Goal: Task Accomplishment & Management: Use online tool/utility

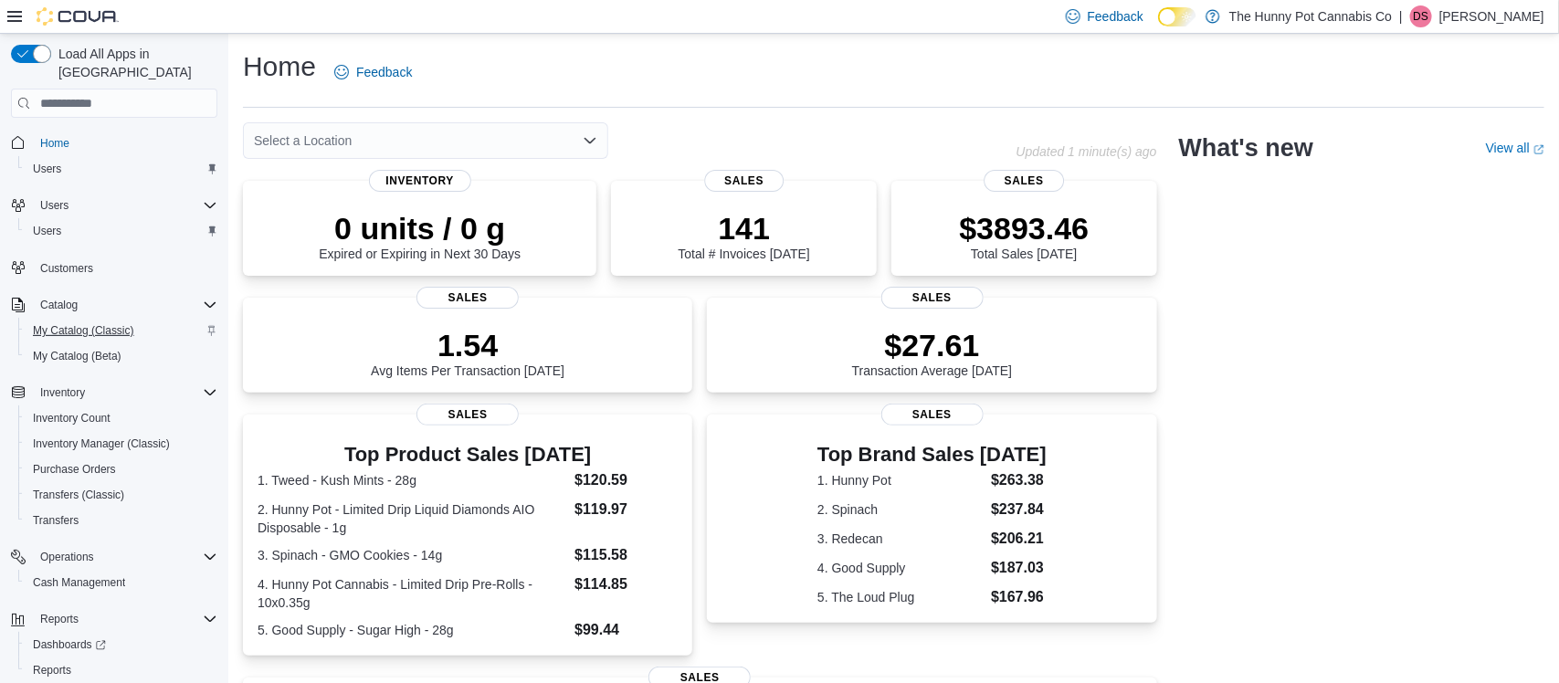
scroll to position [34, 0]
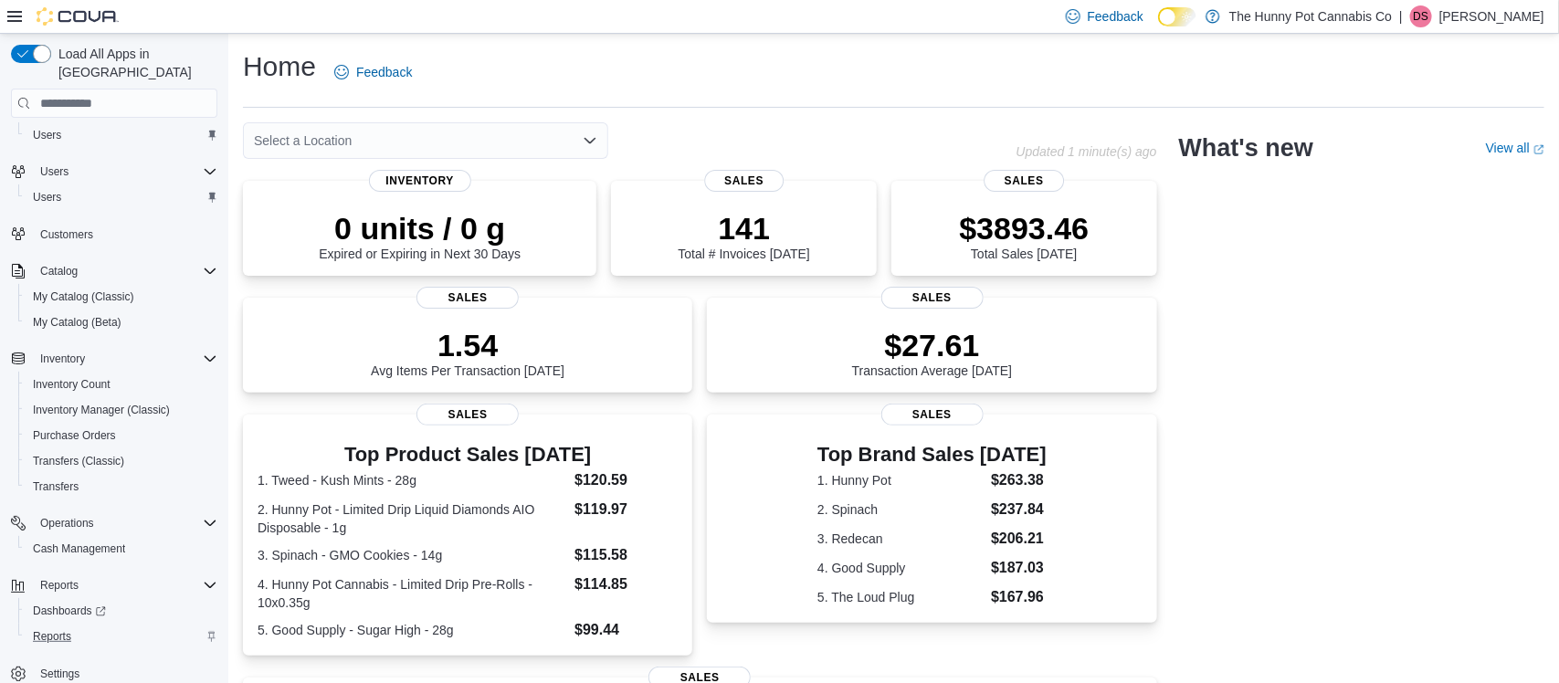
click at [79, 626] on div "Reports" at bounding box center [122, 637] width 192 height 22
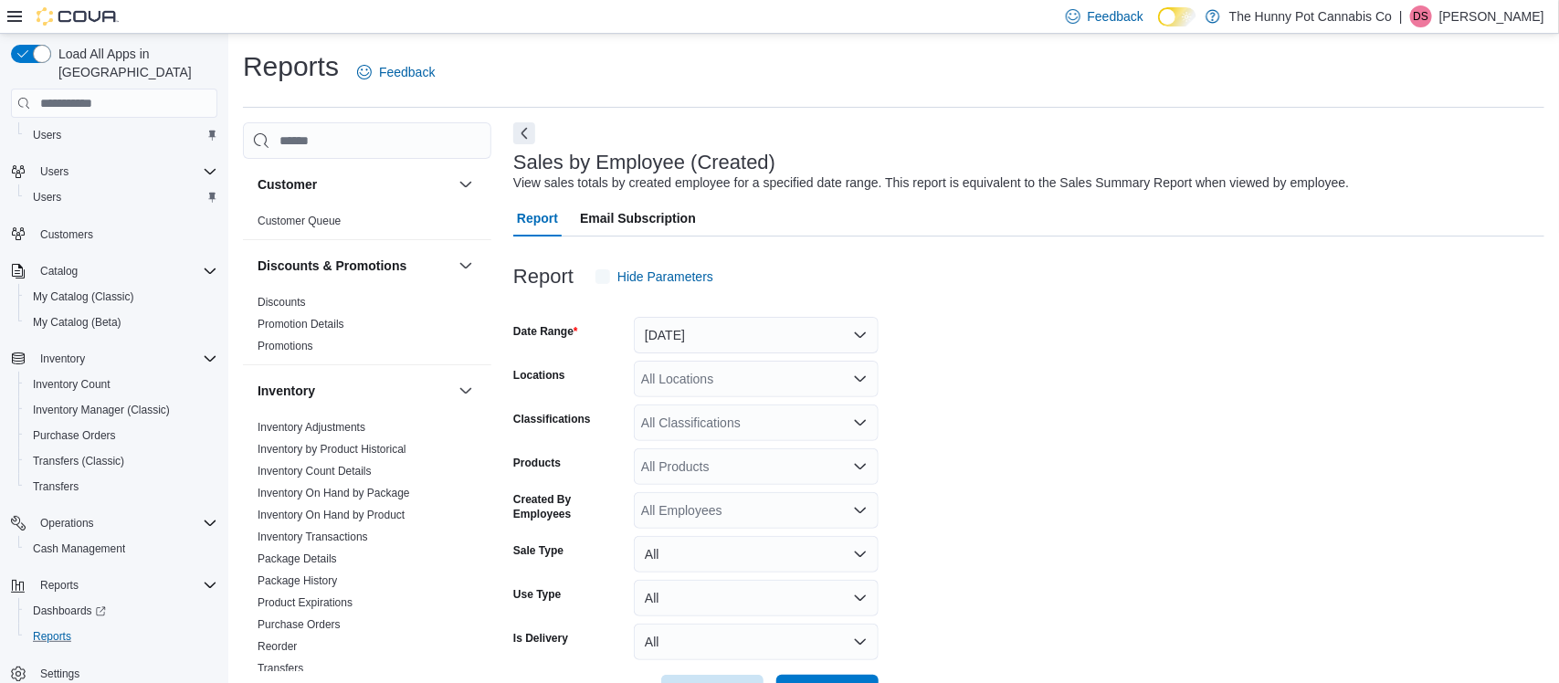
scroll to position [42, 0]
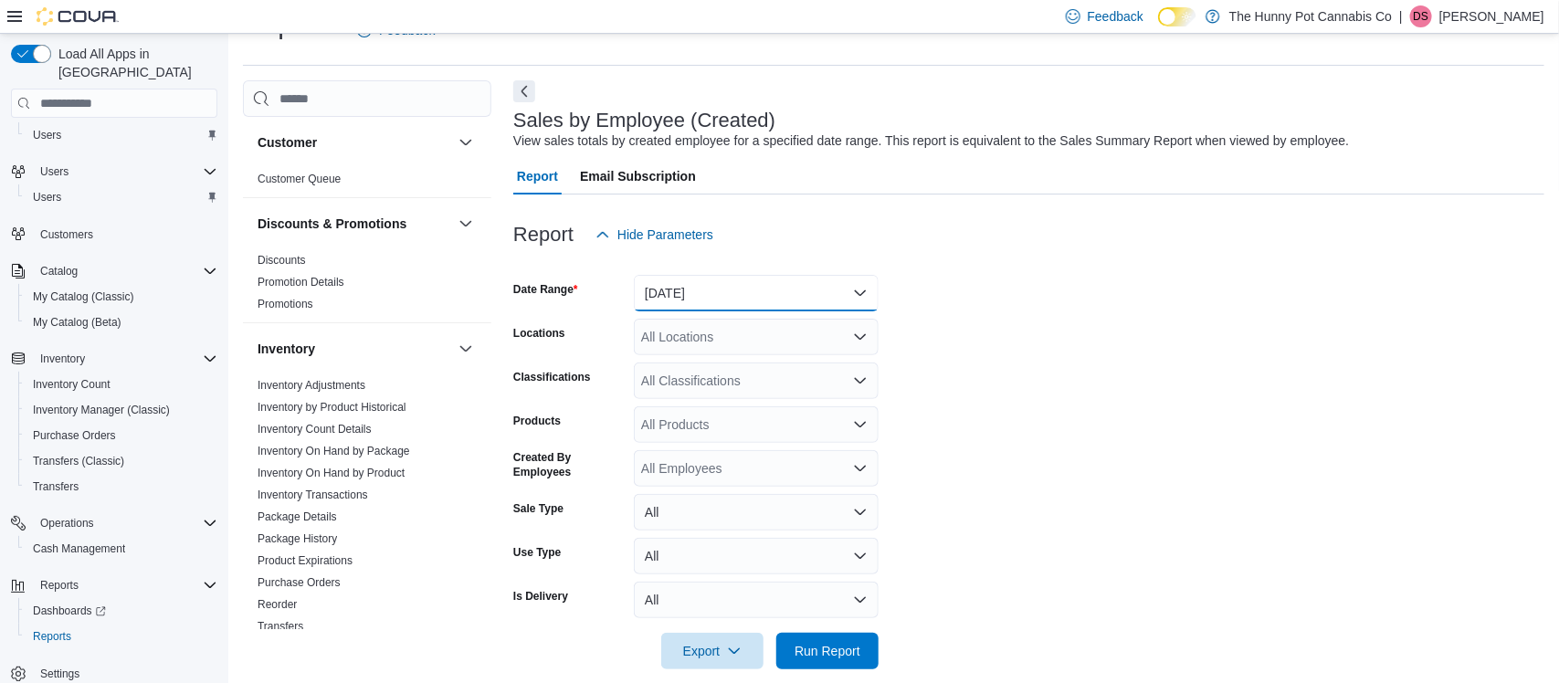
click at [726, 301] on button "Yesterday" at bounding box center [756, 293] width 245 height 37
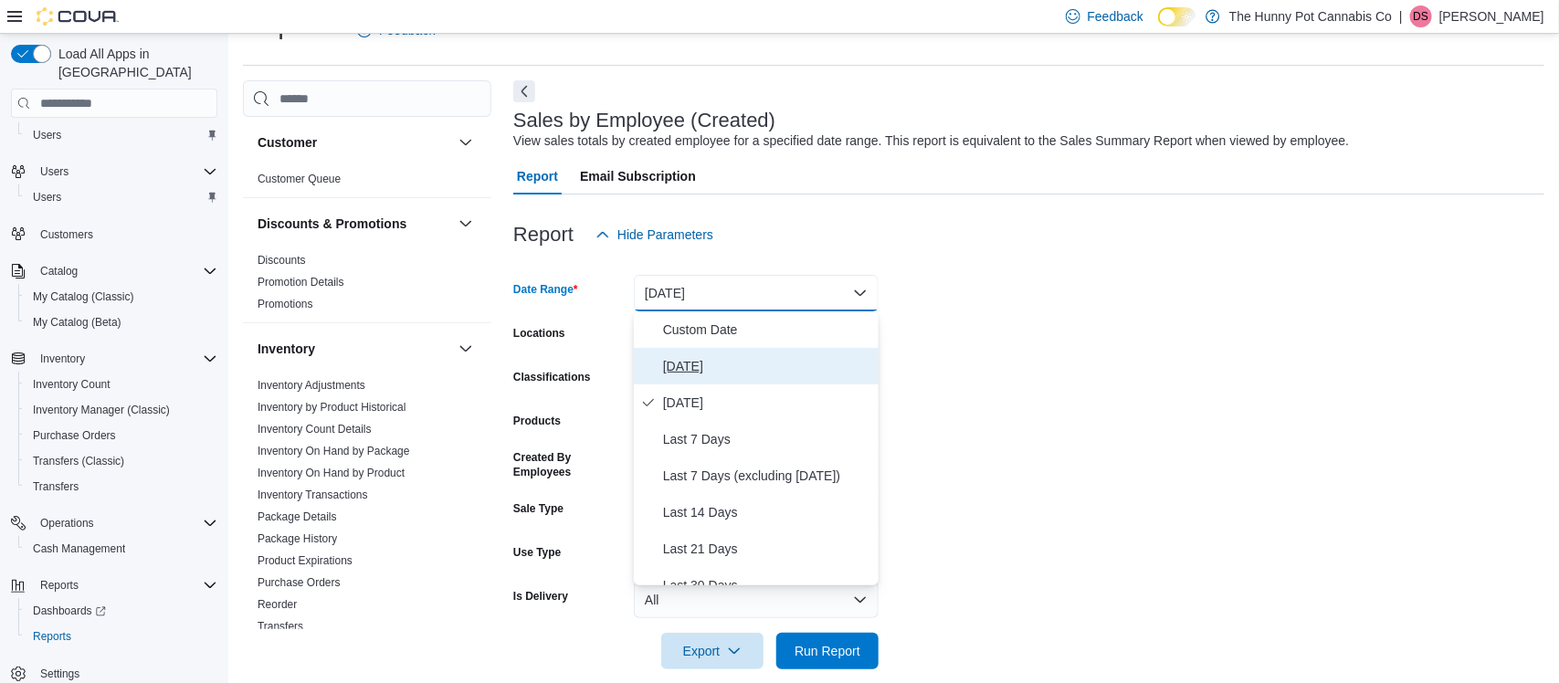
click at [673, 368] on span "Today" at bounding box center [767, 366] width 208 height 22
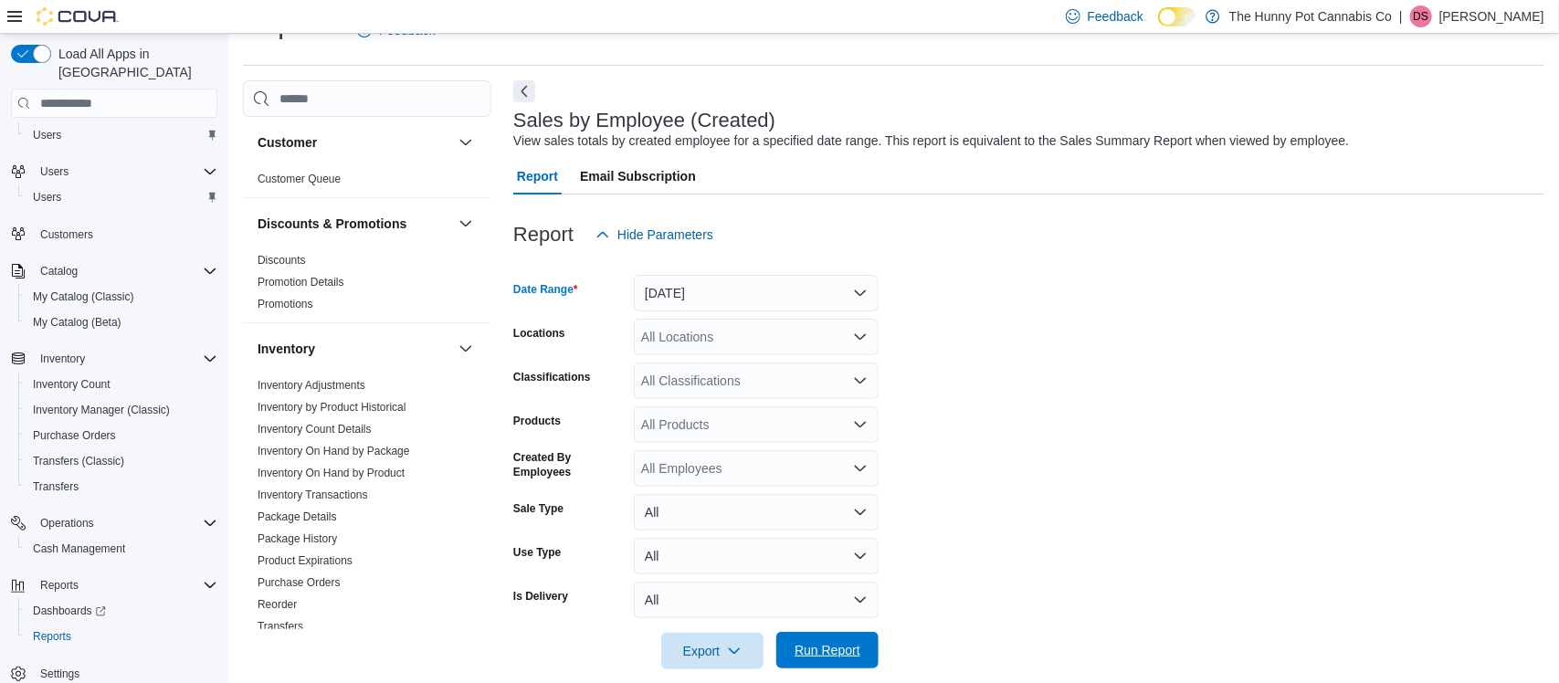
click at [843, 646] on span "Run Report" at bounding box center [828, 650] width 66 height 18
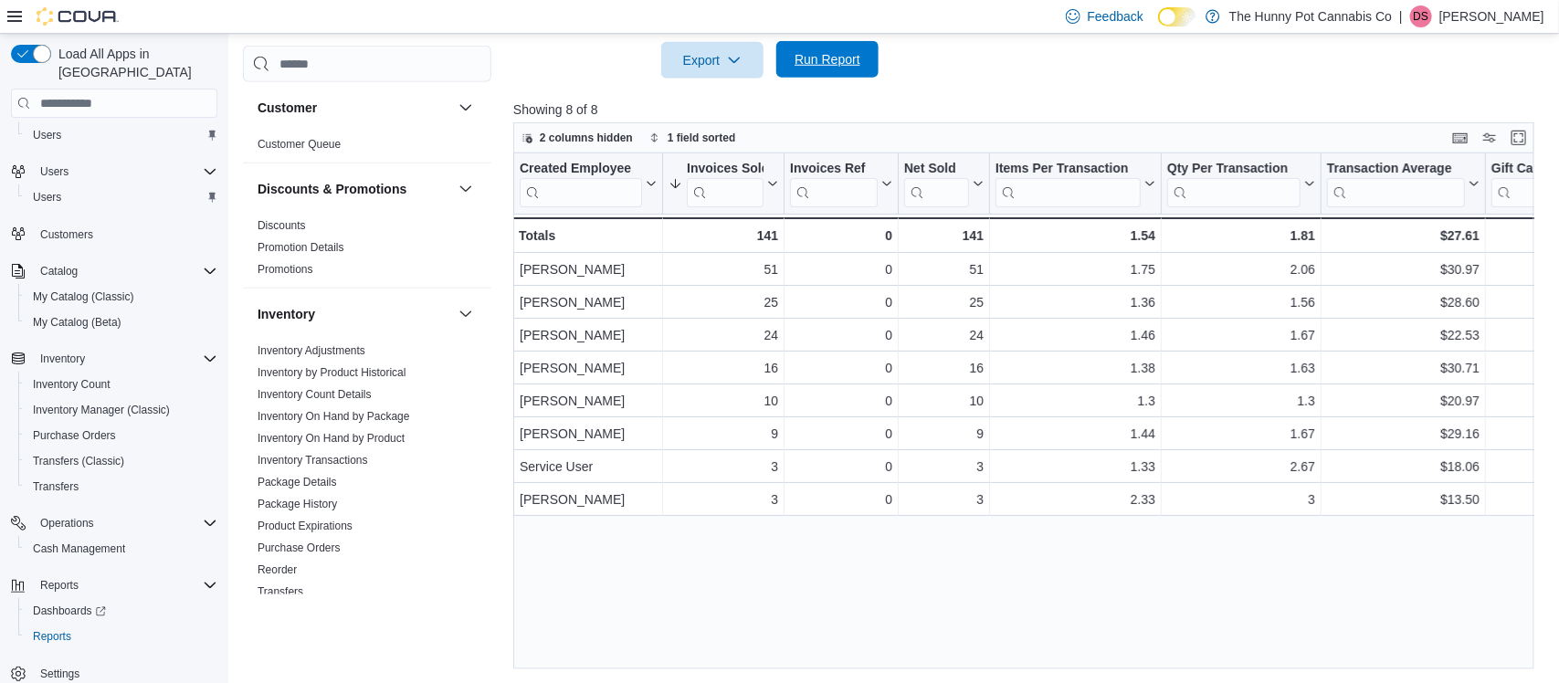
click at [802, 54] on span "Run Report" at bounding box center [828, 59] width 66 height 18
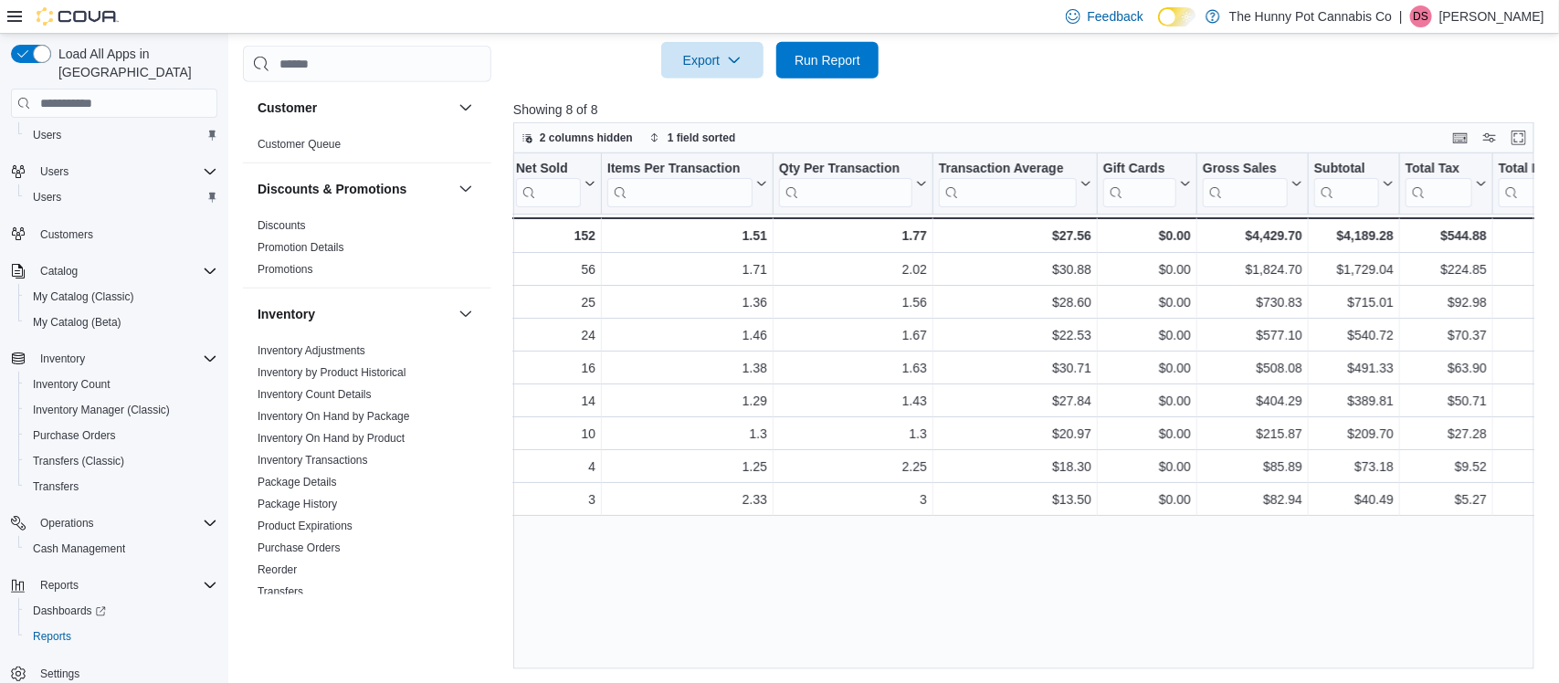
scroll to position [0, 417]
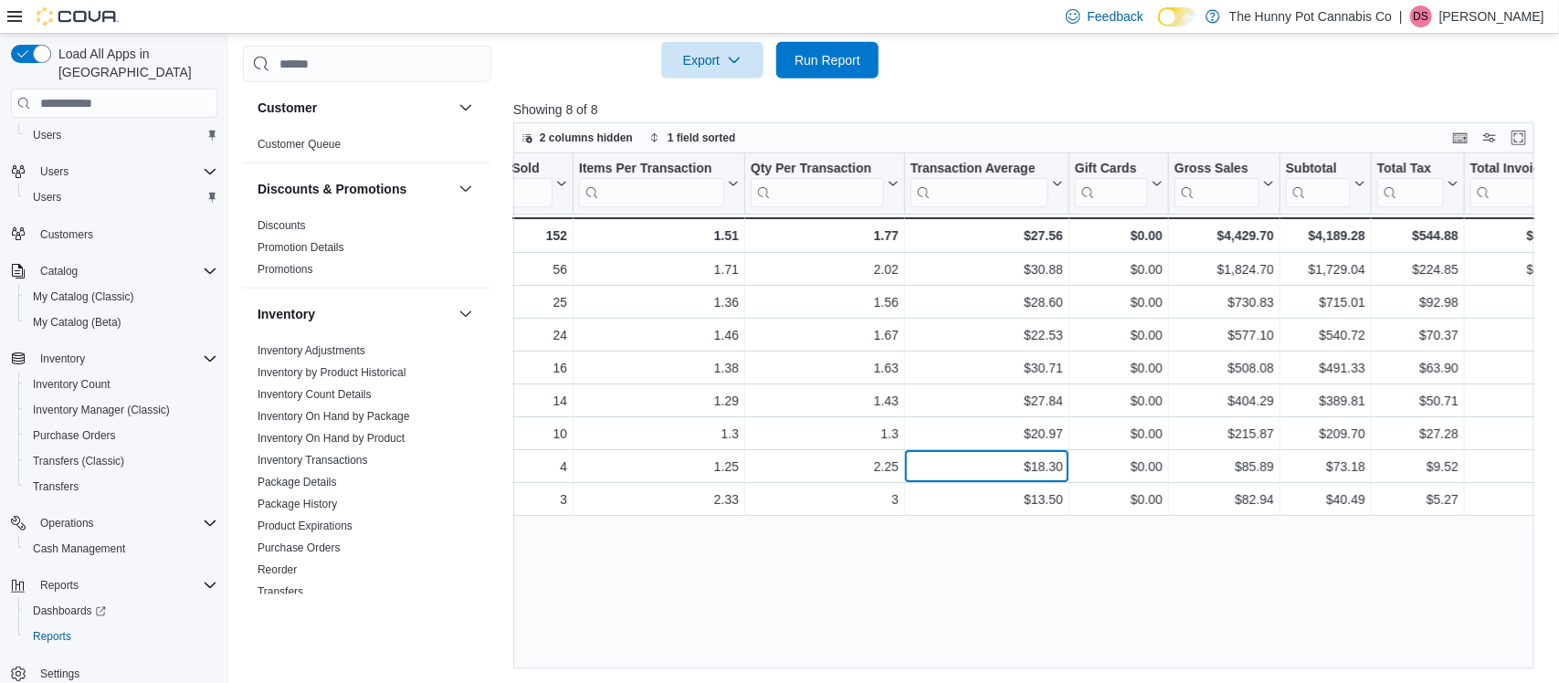
click at [1035, 480] on div "$18.30 - Transaction Average, column 7, row 7" at bounding box center [987, 467] width 164 height 33
click at [985, 598] on div "Created Employee Click to view column header actions Invoices Sold Sorted desce…" at bounding box center [1023, 411] width 1021 height 516
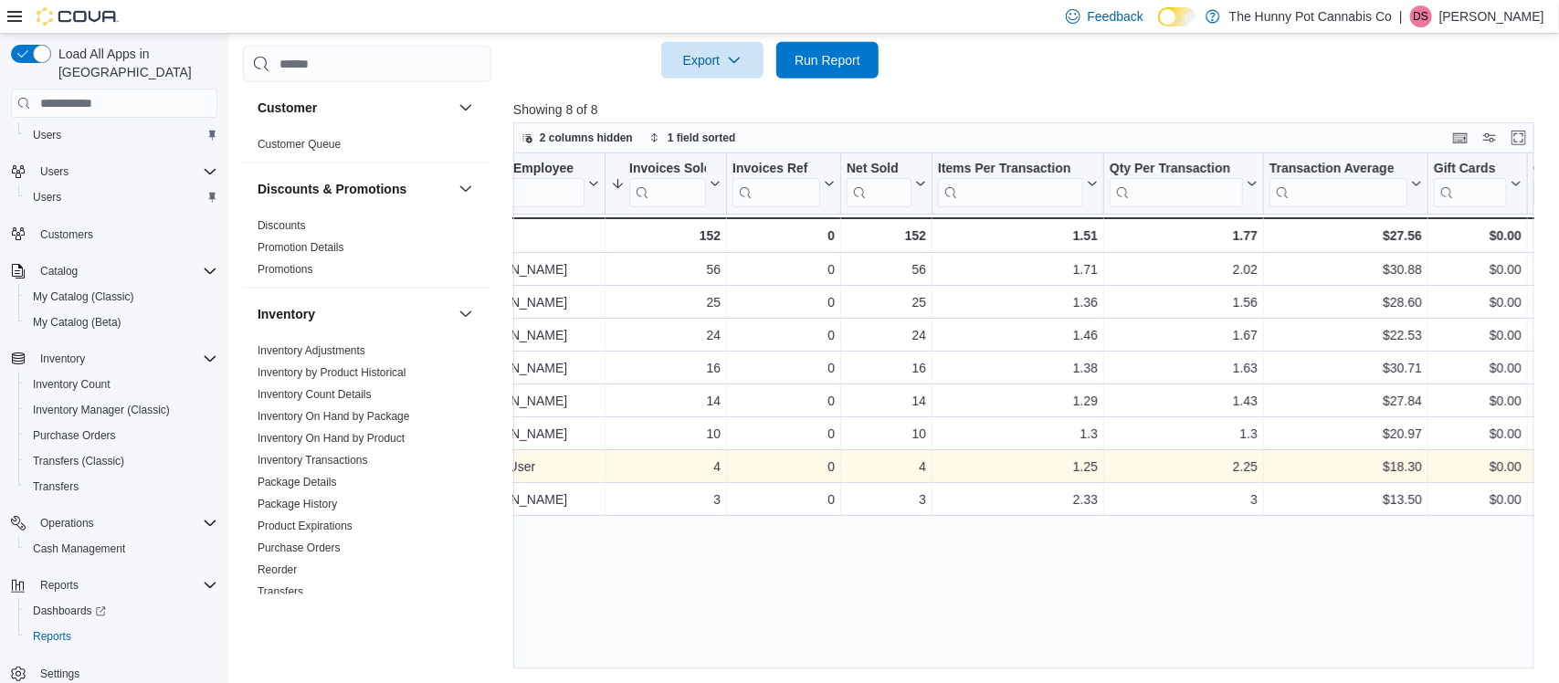
scroll to position [0, 60]
click at [986, 473] on div "1.25" at bounding box center [1015, 468] width 160 height 22
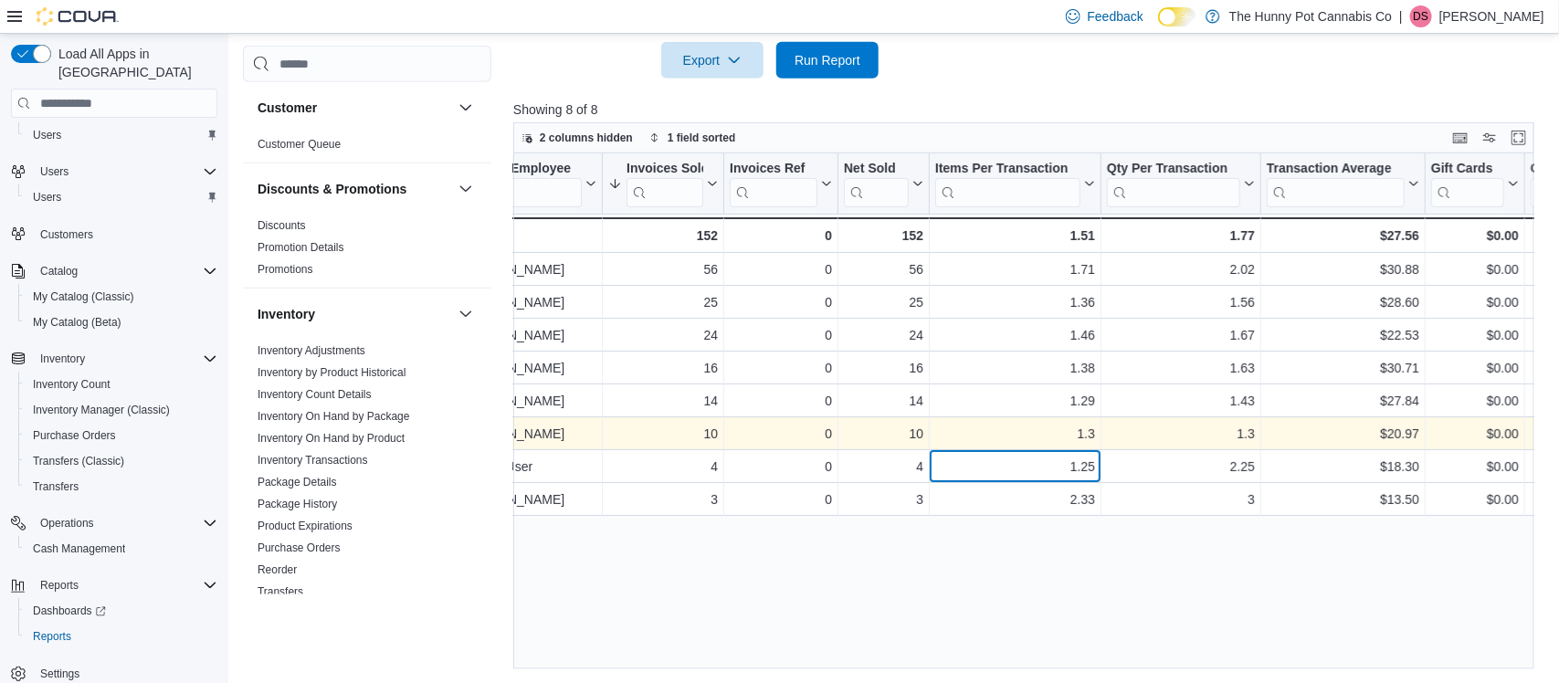
scroll to position [0, 0]
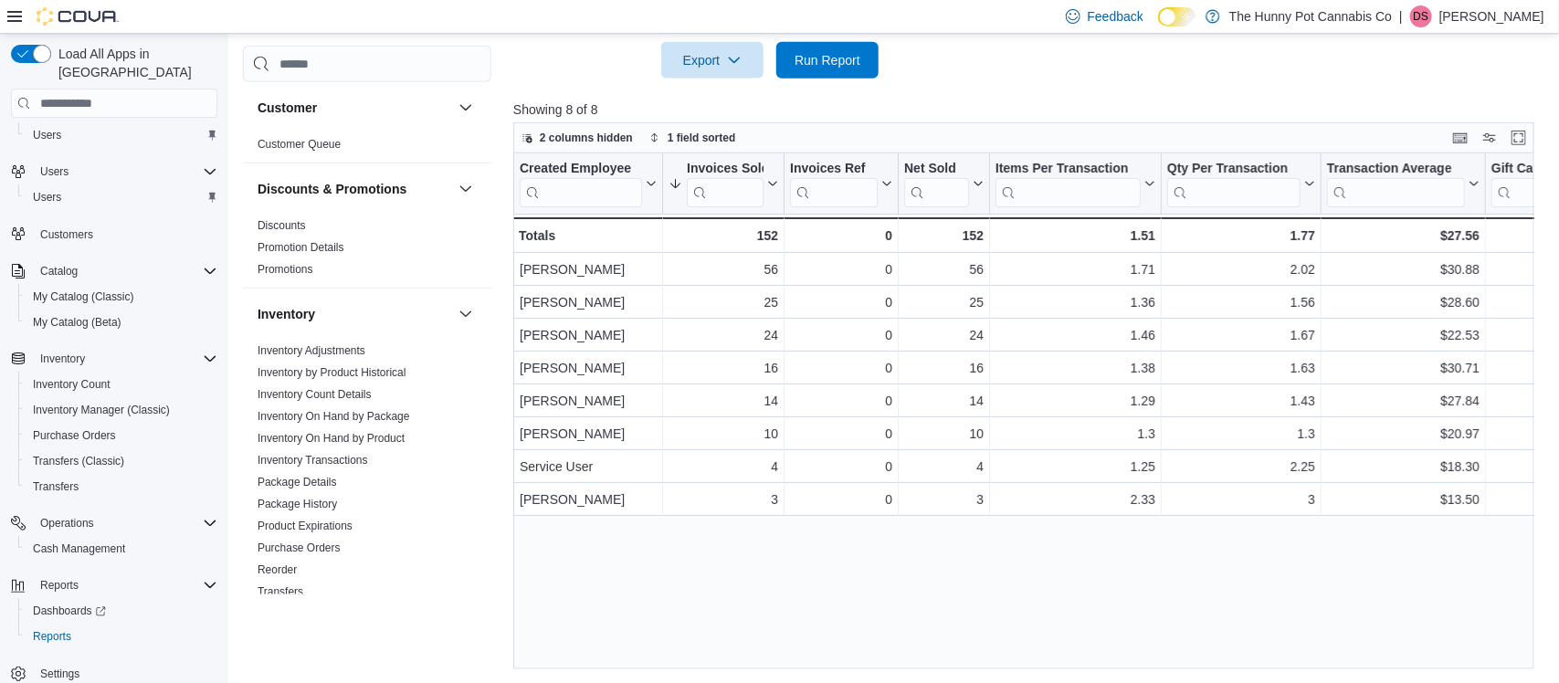
click at [870, 555] on div "Created Employee Click to view column header actions Invoices Sold Sorted desce…" at bounding box center [1023, 411] width 1021 height 516
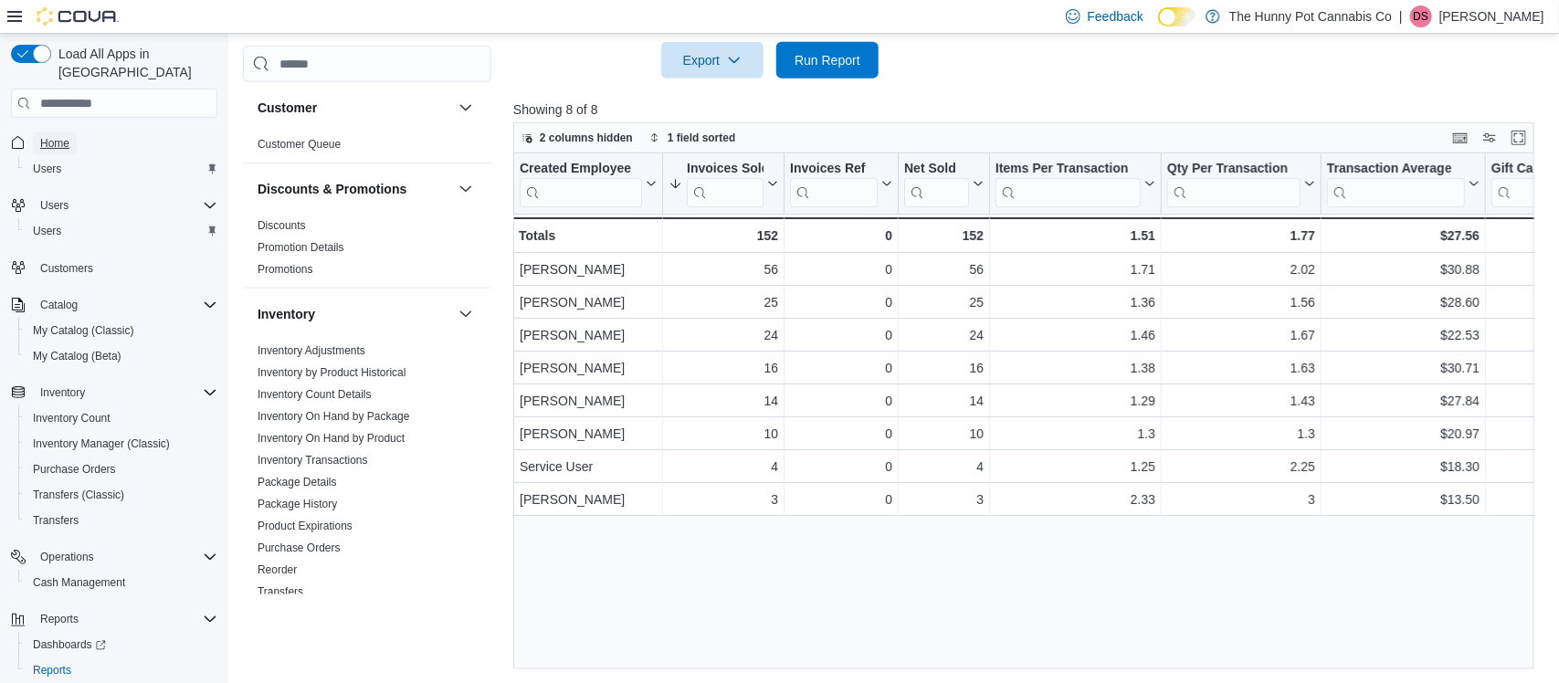
click at [65, 136] on span "Home" at bounding box center [54, 143] width 29 height 15
